Goal: Task Accomplishment & Management: Complete application form

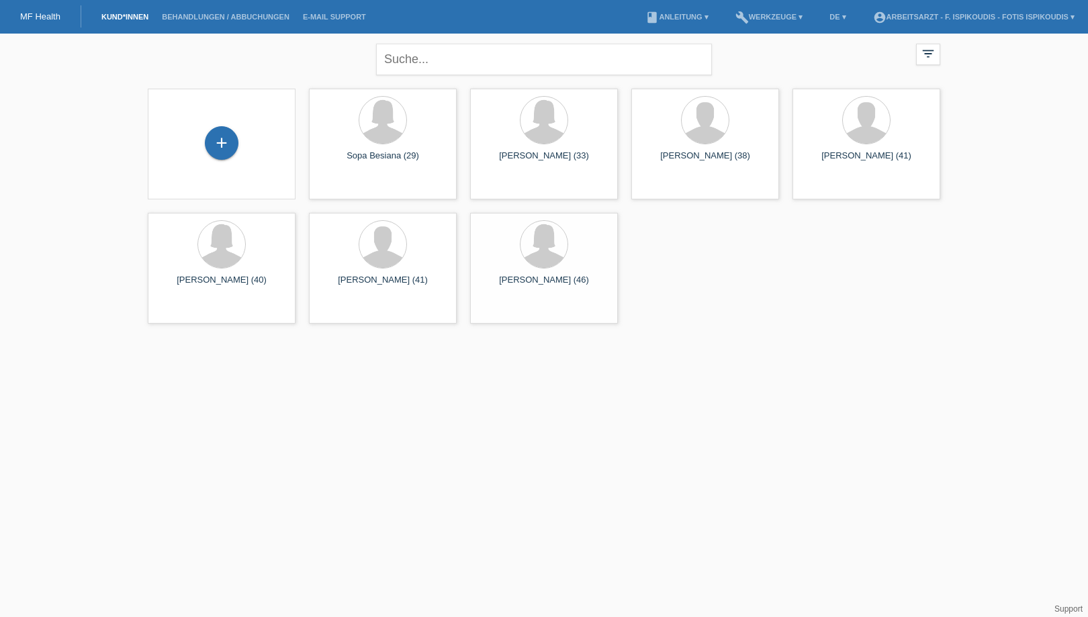
click at [239, 144] on div "+" at bounding box center [221, 144] width 126 height 36
click at [229, 142] on div "+" at bounding box center [222, 143] width 34 height 34
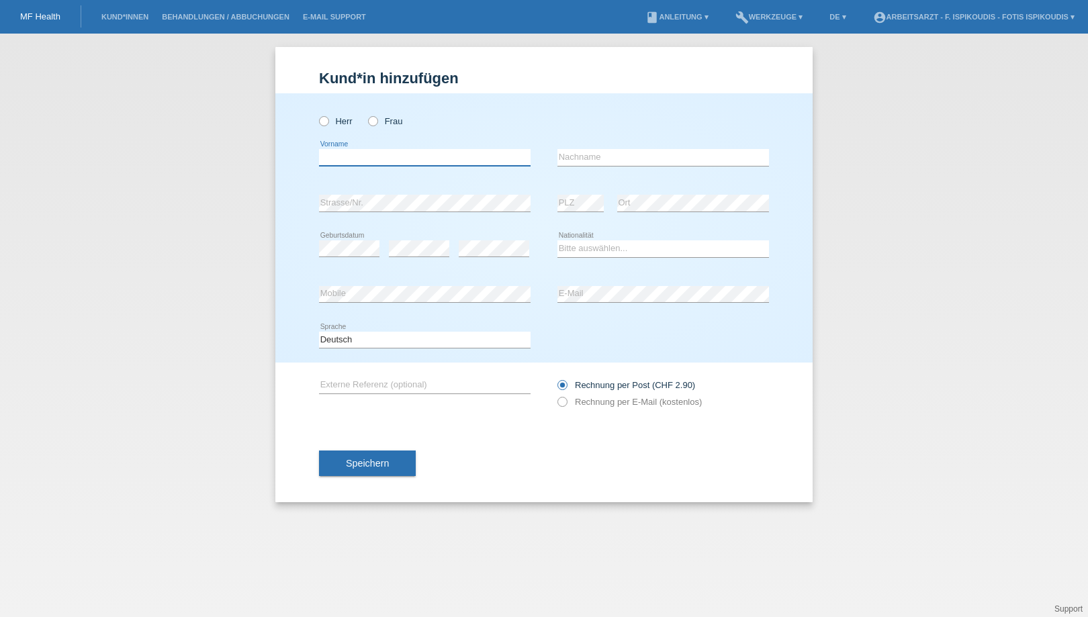
drag, startPoint x: 0, startPoint y: 0, endPoint x: 369, endPoint y: 152, distance: 398.6
click at [369, 152] on input "text" at bounding box center [425, 157] width 212 height 17
click at [345, 123] on label "Herr" at bounding box center [336, 121] width 34 height 10
click at [328, 123] on input "Herr" at bounding box center [323, 120] width 9 height 9
radio input "true"
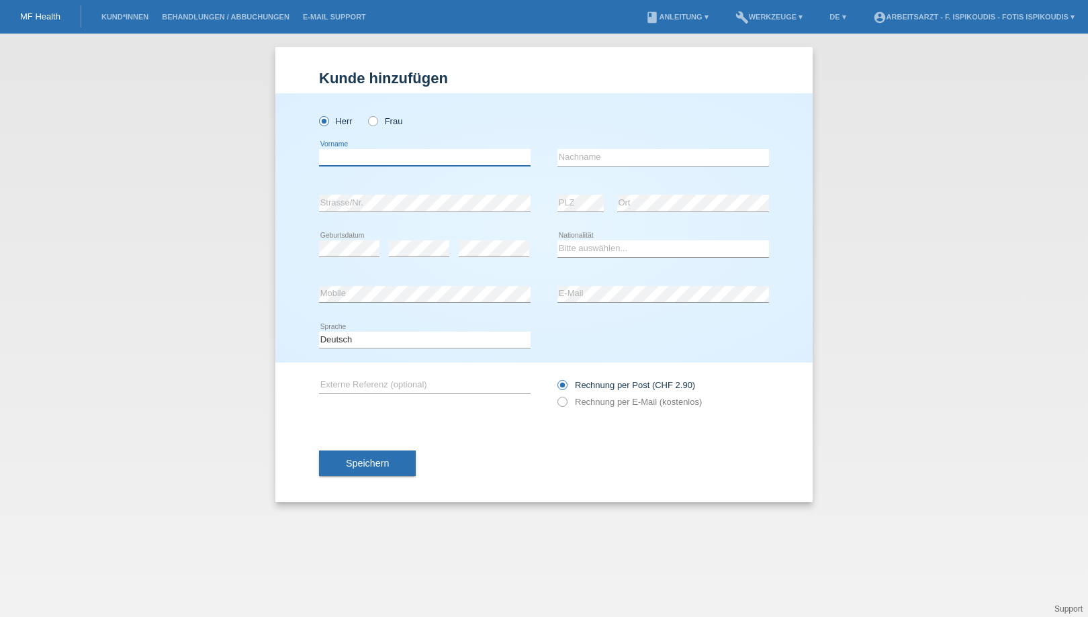
click at [345, 154] on input "text" at bounding box center [425, 157] width 212 height 17
type input "Armin"
type input "Isaj"
click at [411, 257] on div "error" at bounding box center [419, 248] width 60 height 17
click at [422, 261] on div "error" at bounding box center [419, 249] width 60 height 46
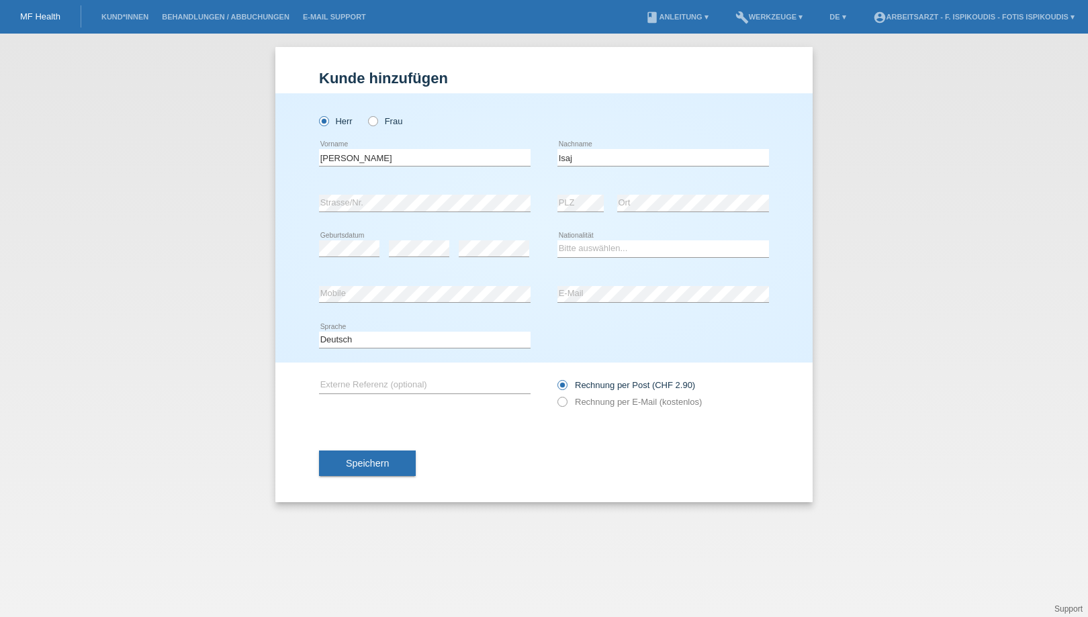
click at [572, 259] on div "Bitte auswählen... Schweiz Deutschland Liechtenstein Österreich ------------ Af…" at bounding box center [663, 249] width 212 height 46
click at [574, 248] on select "Bitte auswählen... Schweiz Deutschland Liechtenstein Österreich ------------ Af…" at bounding box center [663, 248] width 212 height 16
select select "CH"
click at [557, 240] on select "Bitte auswählen... Schweiz Deutschland Liechtenstein Österreich ------------ Af…" at bounding box center [663, 248] width 212 height 16
click at [373, 466] on span "Speichern" at bounding box center [367, 463] width 43 height 11
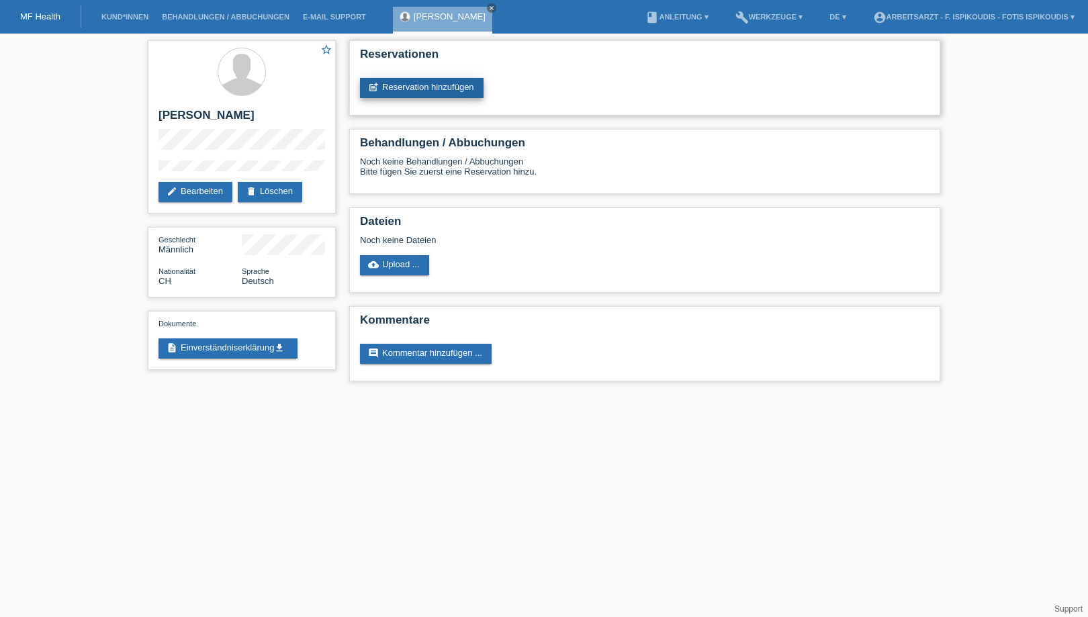
click at [475, 83] on link "post_add Reservation hinzufügen" at bounding box center [422, 88] width 124 height 20
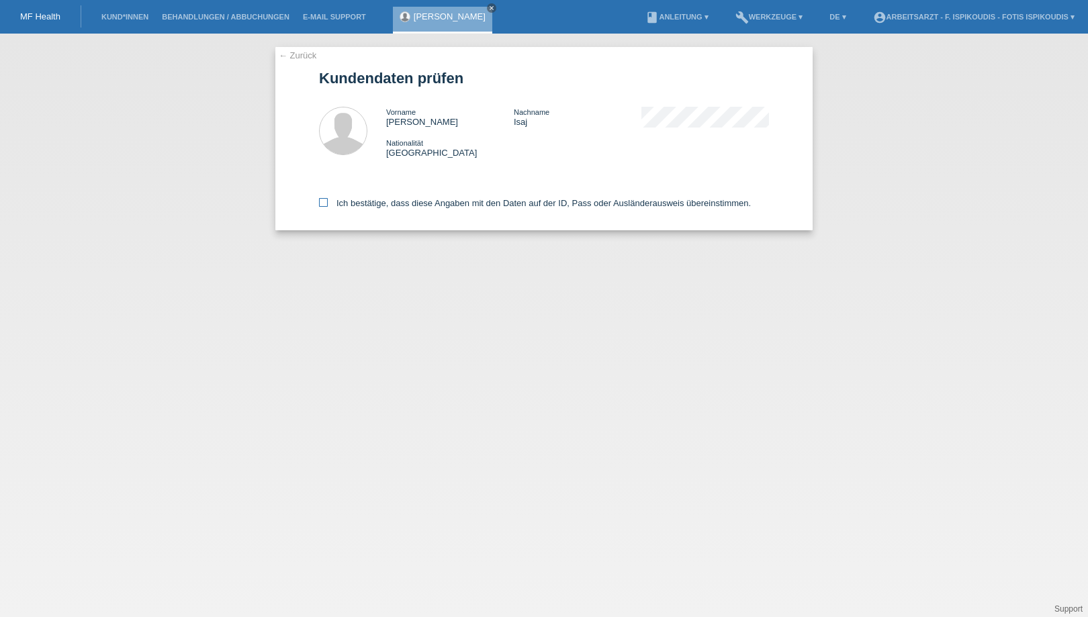
click at [351, 201] on label "Ich bestätige, dass diese Angaben mit den Daten auf der ID, Pass oder Ausländer…" at bounding box center [535, 203] width 432 height 10
click at [328, 201] on input "Ich bestätige, dass diese Angaben mit den Daten auf der ID, Pass oder Ausländer…" at bounding box center [323, 202] width 9 height 9
checkbox input "true"
